Goal: Navigation & Orientation: Find specific page/section

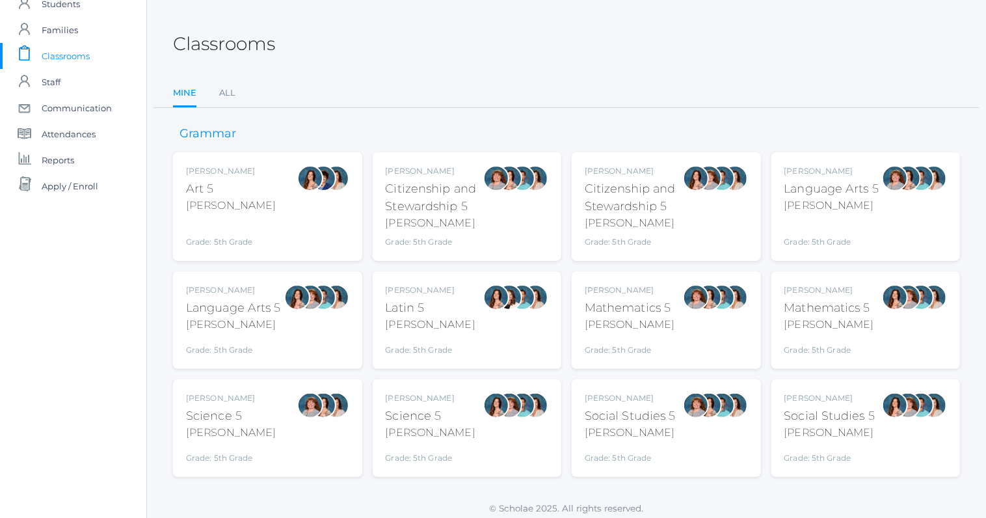
scroll to position [53, 0]
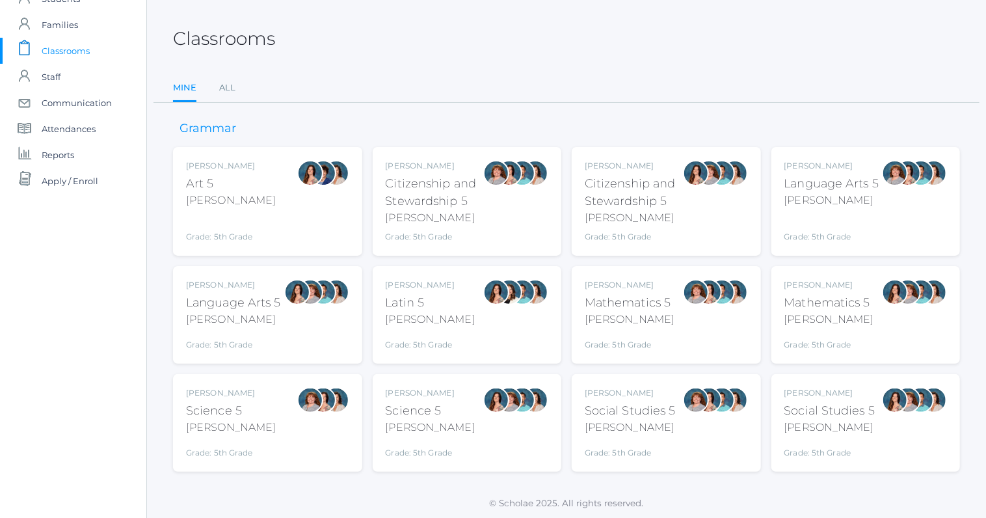
click at [680, 330] on div "Sarah Bence Mathematics 5 Bence Grade: 5th Grade 05MATH" at bounding box center [665, 315] width 163 height 72
click at [841, 311] on div "Salazar" at bounding box center [829, 319] width 90 height 16
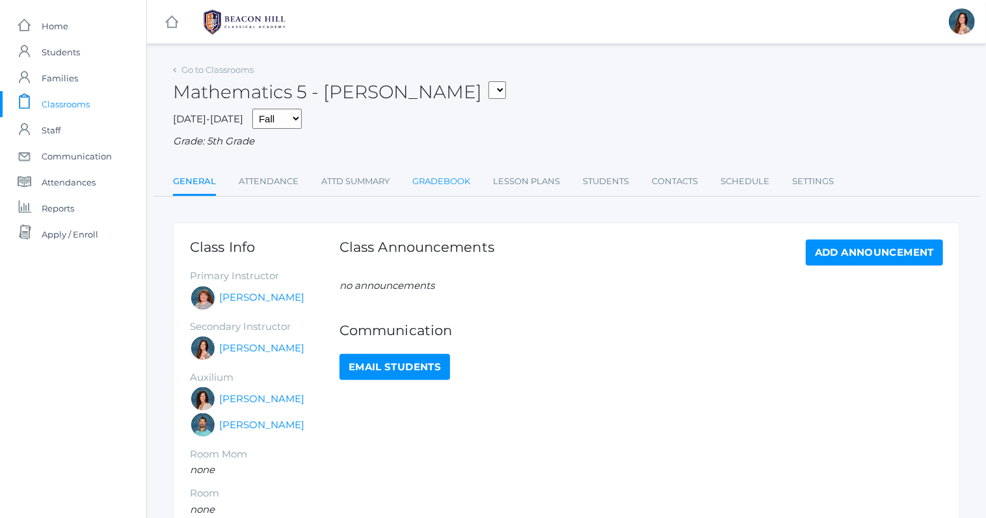
click at [460, 173] on link "Gradebook" at bounding box center [441, 181] width 58 height 26
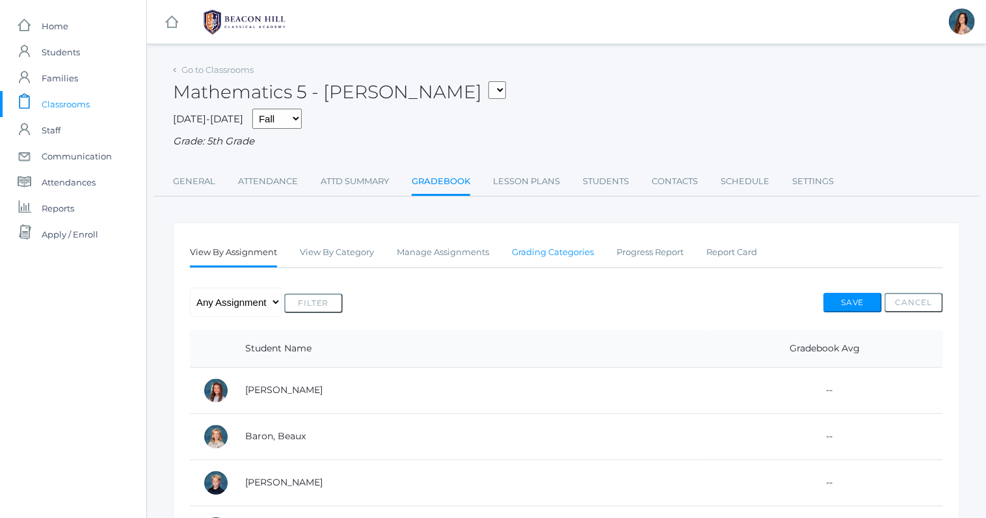
click at [560, 251] on link "Grading Categories" at bounding box center [553, 252] width 82 height 26
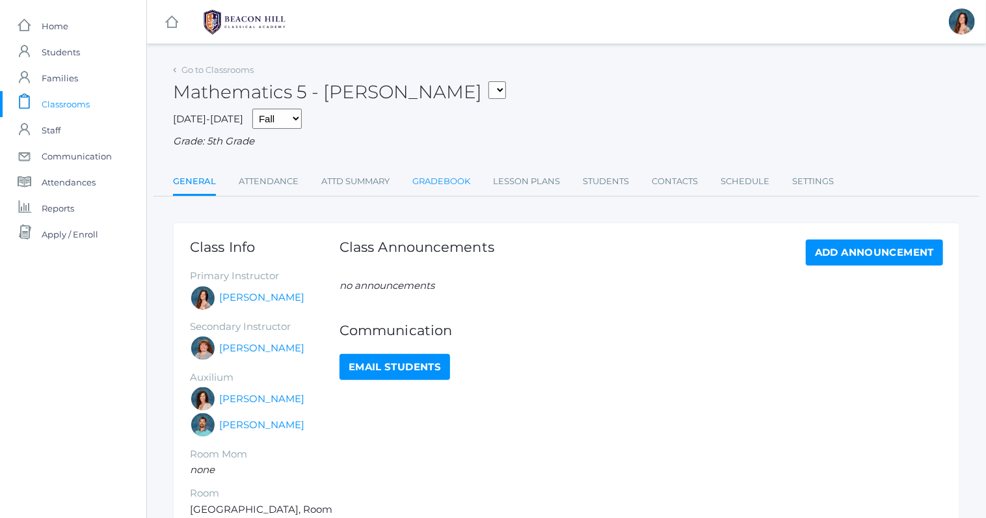
click at [446, 179] on link "Gradebook" at bounding box center [441, 181] width 58 height 26
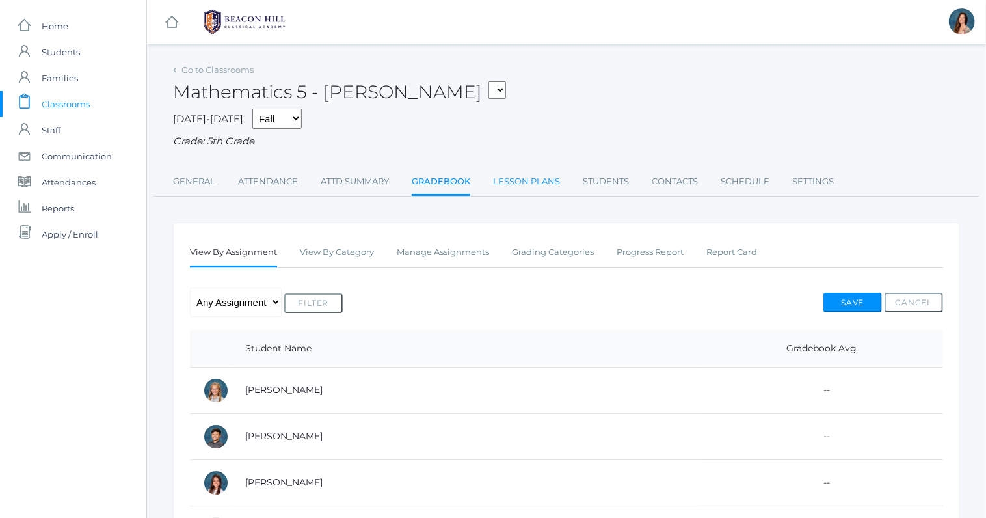
click at [534, 180] on link "Lesson Plans" at bounding box center [526, 181] width 67 height 26
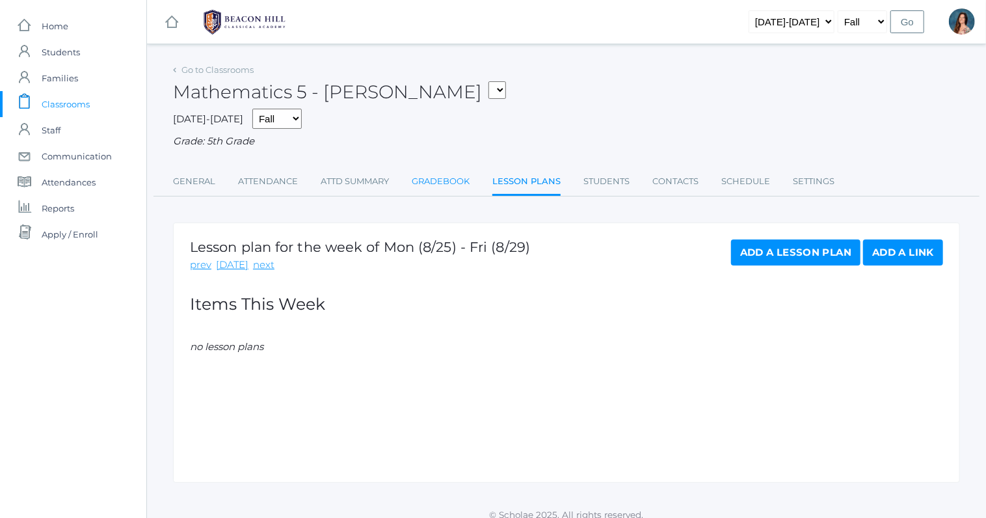
click at [452, 180] on link "Gradebook" at bounding box center [441, 181] width 58 height 26
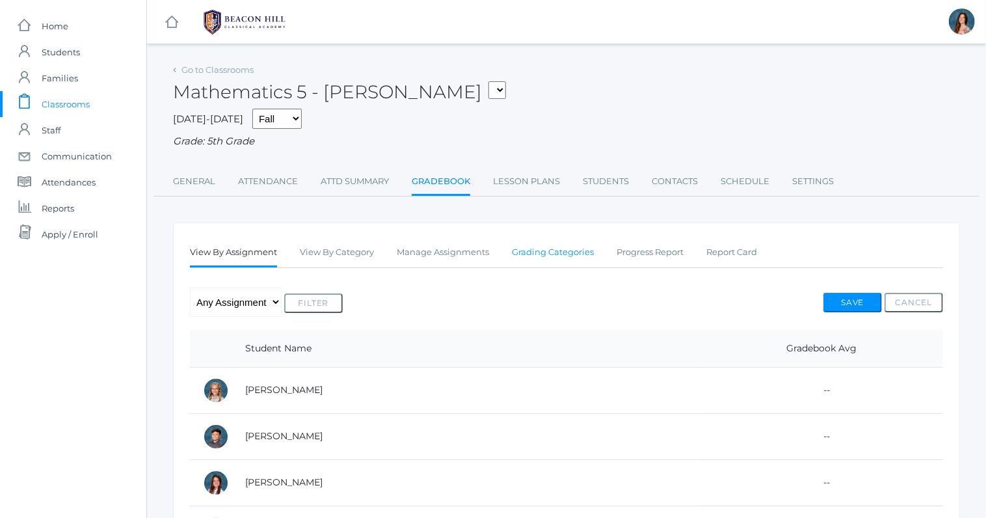
click at [534, 248] on link "Grading Categories" at bounding box center [553, 252] width 82 height 26
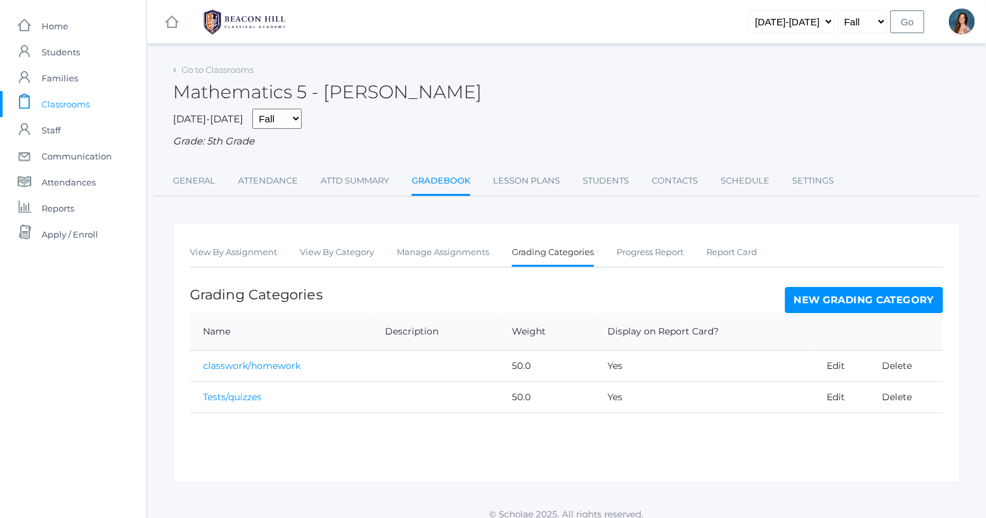
click at [70, 103] on span "Classrooms" at bounding box center [66, 104] width 48 height 26
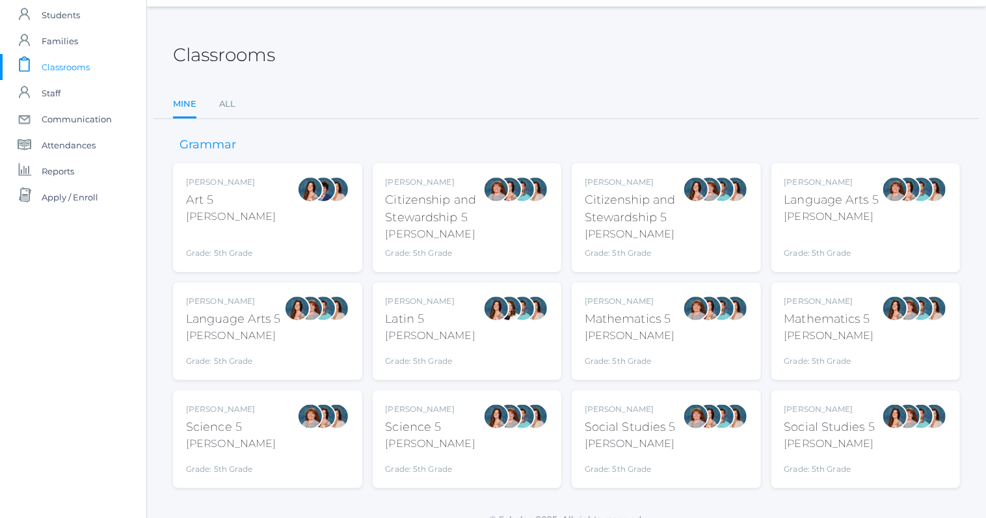
scroll to position [53, 0]
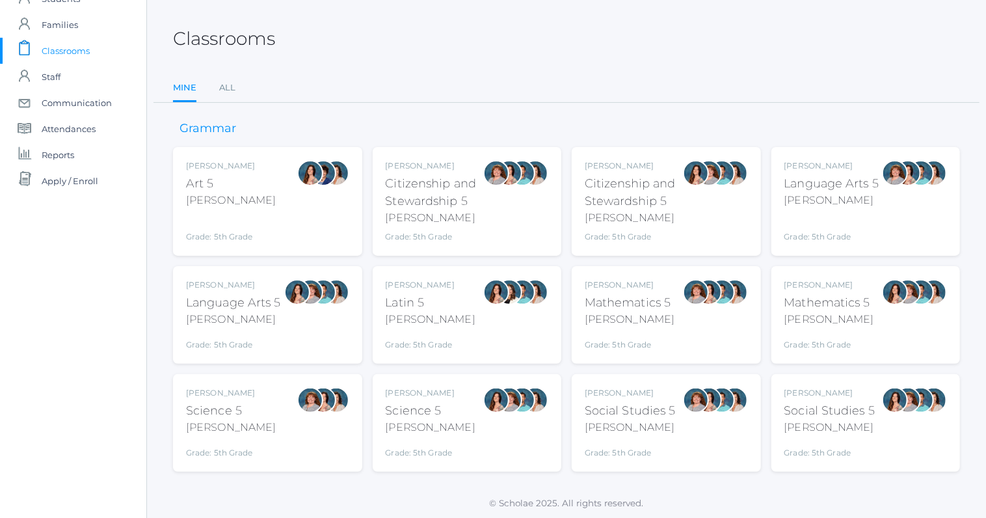
click at [434, 395] on div "[PERSON_NAME]" at bounding box center [431, 393] width 90 height 12
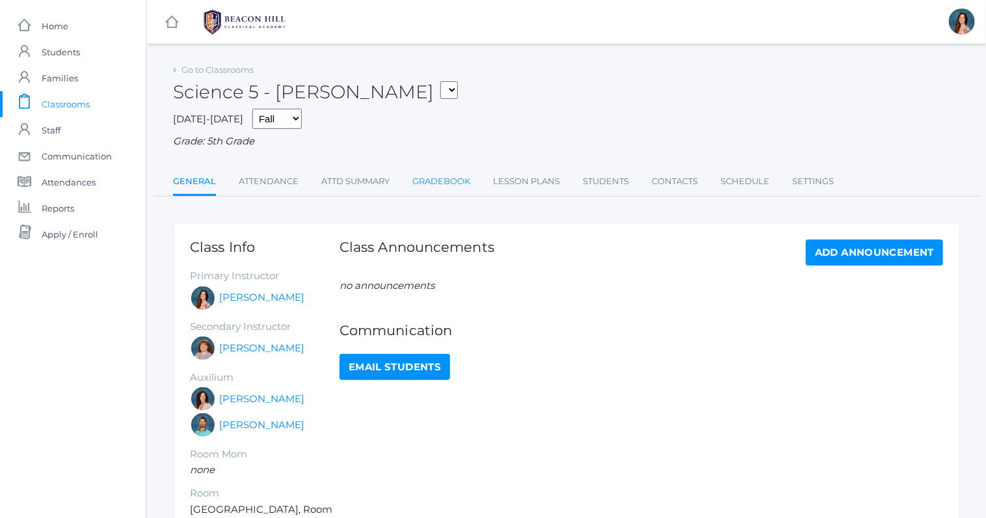
click at [446, 173] on link "Gradebook" at bounding box center [441, 181] width 58 height 26
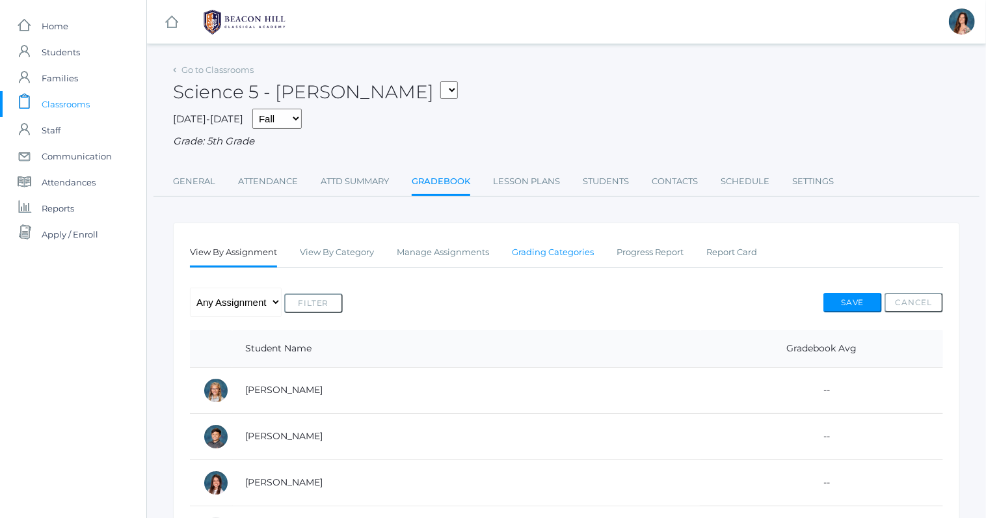
click at [551, 250] on link "Grading Categories" at bounding box center [553, 252] width 82 height 26
click at [68, 104] on span "Classrooms" at bounding box center [66, 104] width 48 height 26
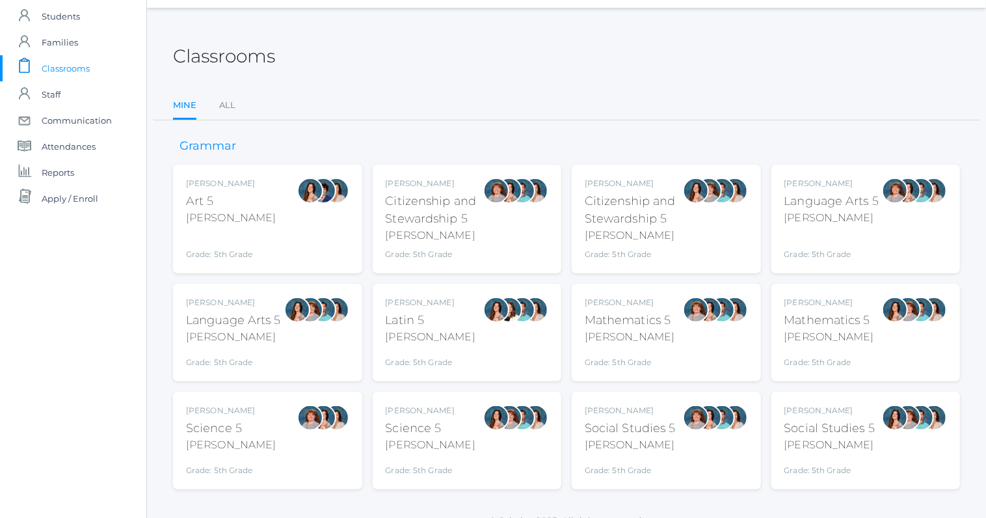
scroll to position [53, 0]
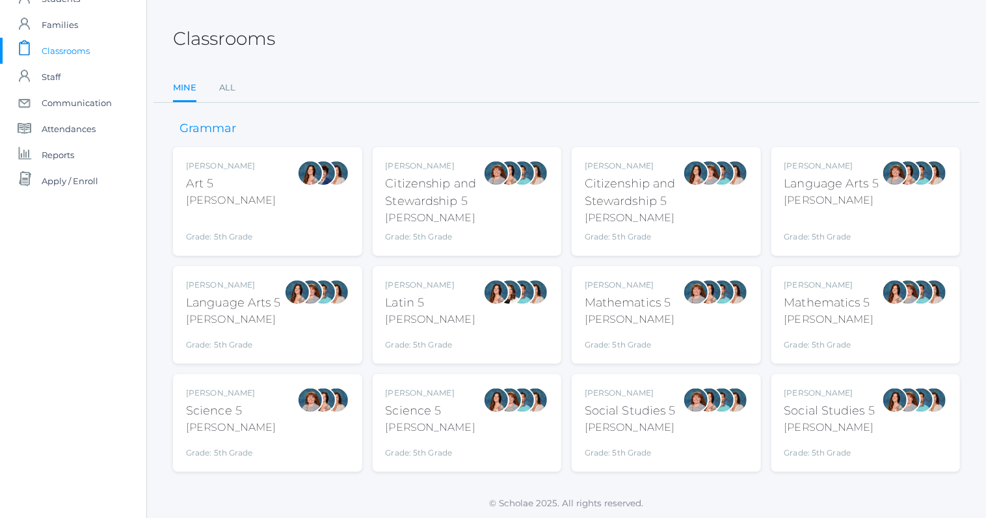
click at [815, 422] on div "[PERSON_NAME]" at bounding box center [829, 427] width 91 height 16
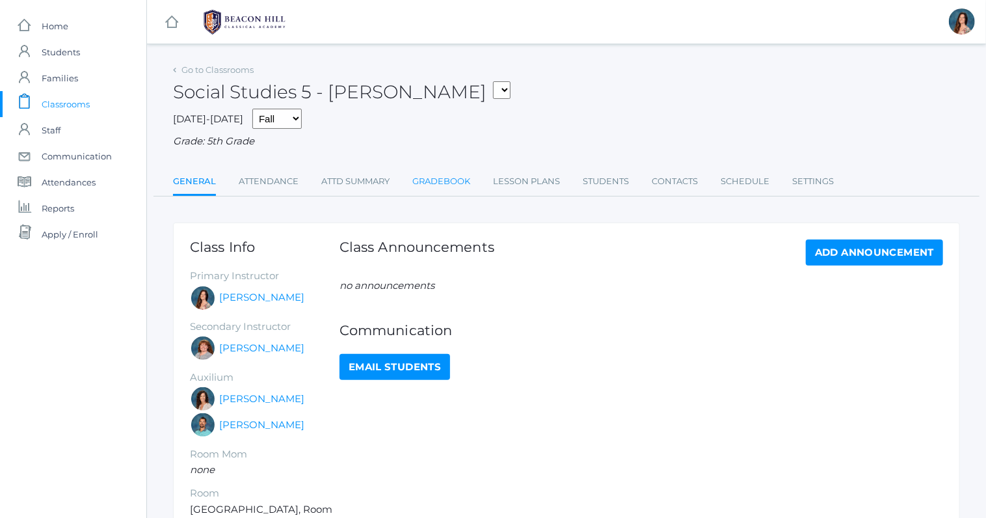
click at [458, 179] on link "Gradebook" at bounding box center [441, 181] width 58 height 26
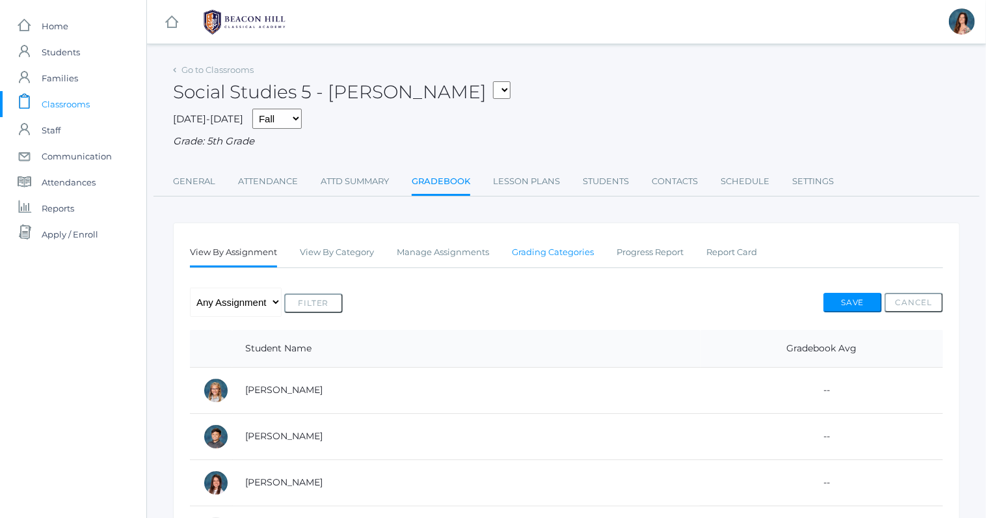
click at [563, 254] on link "Grading Categories" at bounding box center [553, 252] width 82 height 26
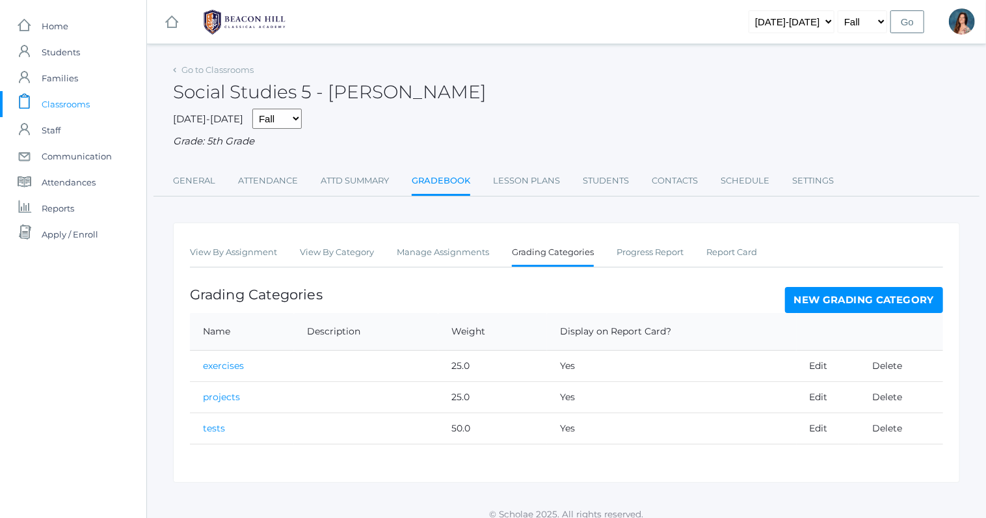
click at [65, 106] on span "Classrooms" at bounding box center [66, 104] width 48 height 26
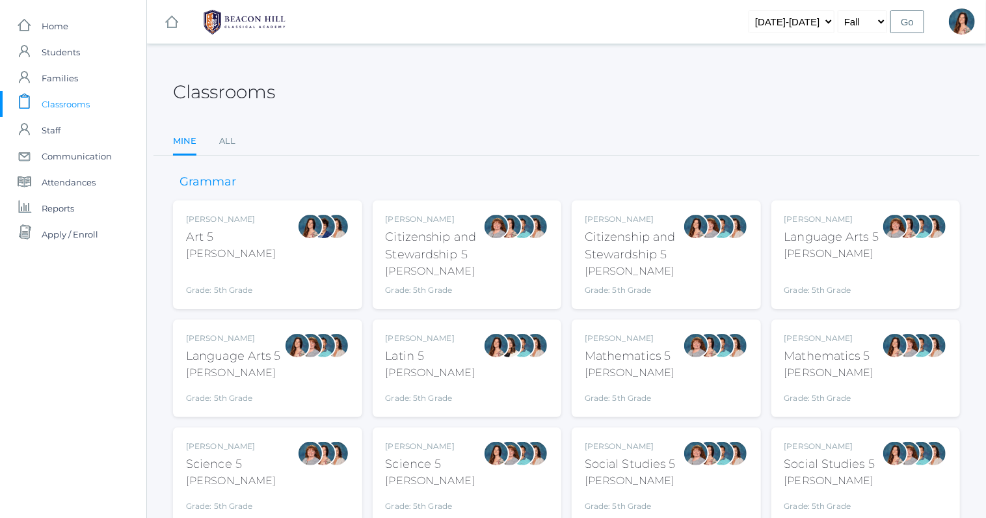
click at [283, 360] on div "Rebecca Salazar Language Arts 5 Salazar Grade: 5th Grade 05LA" at bounding box center [267, 368] width 163 height 72
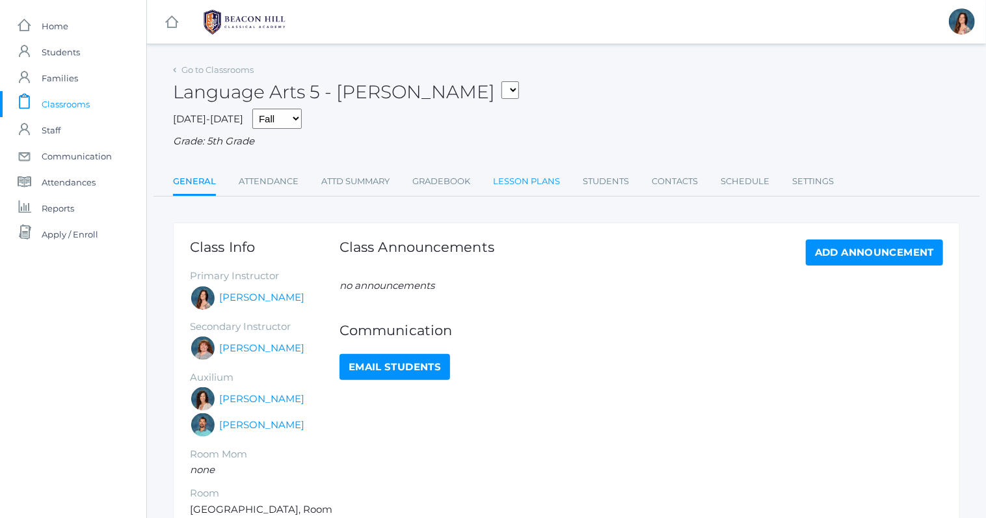
click at [512, 183] on link "Lesson Plans" at bounding box center [526, 181] width 67 height 26
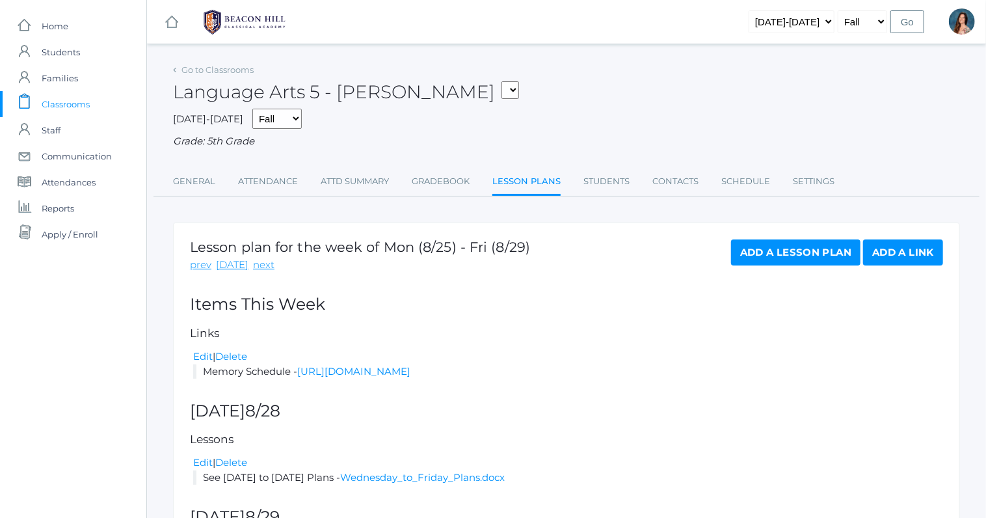
click at [74, 110] on span "Classrooms" at bounding box center [66, 104] width 48 height 26
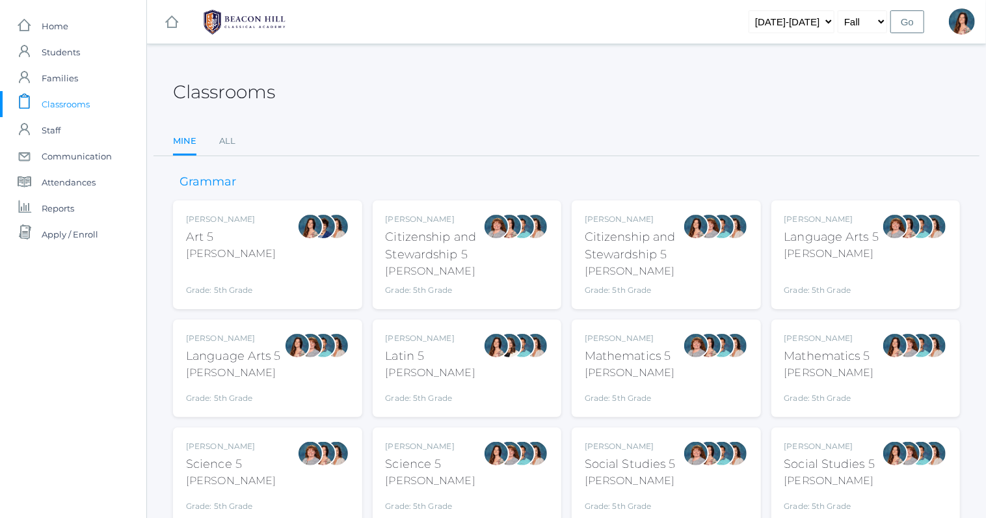
click at [802, 269] on div "Grade: 5th Grade" at bounding box center [831, 281] width 95 height 29
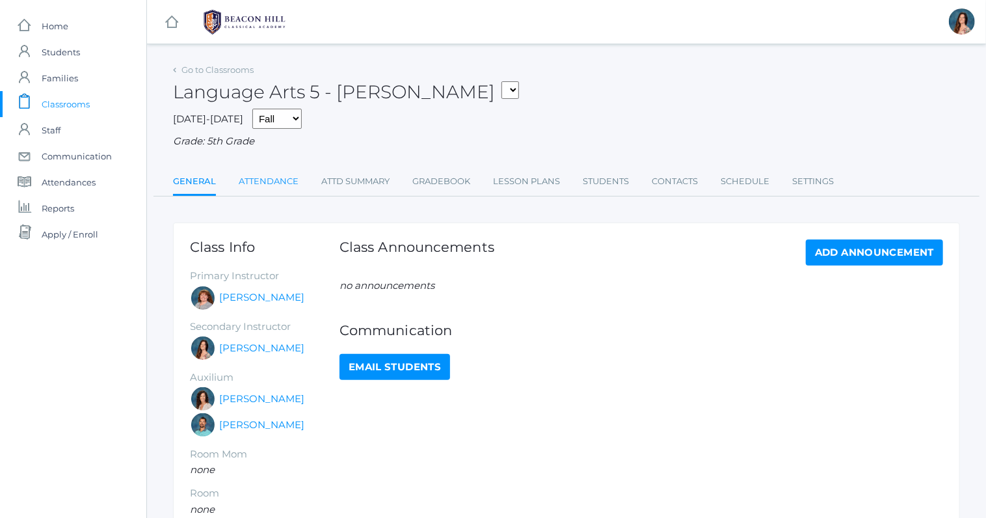
click at [275, 180] on link "Attendance" at bounding box center [269, 181] width 60 height 26
